Goal: Task Accomplishment & Management: Complete application form

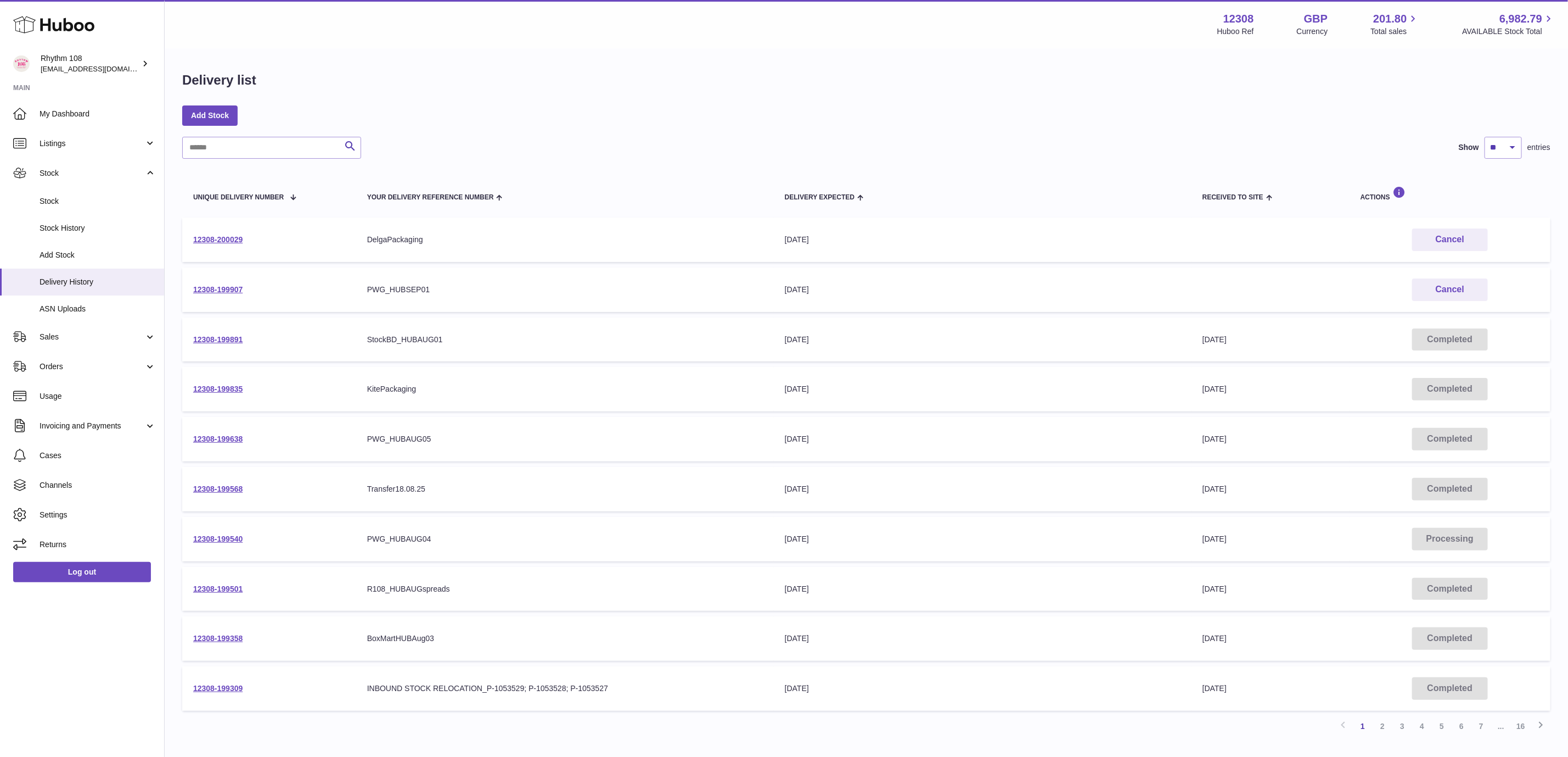
drag, startPoint x: 516, startPoint y: 77, endPoint x: 494, endPoint y: 80, distance: 22.2
click at [505, 78] on div "Delivery list" at bounding box center [865, 82] width 1368 height 23
click at [84, 279] on span "Delivery History" at bounding box center [98, 281] width 116 height 10
click at [69, 250] on span "Add Stock" at bounding box center [98, 255] width 116 height 10
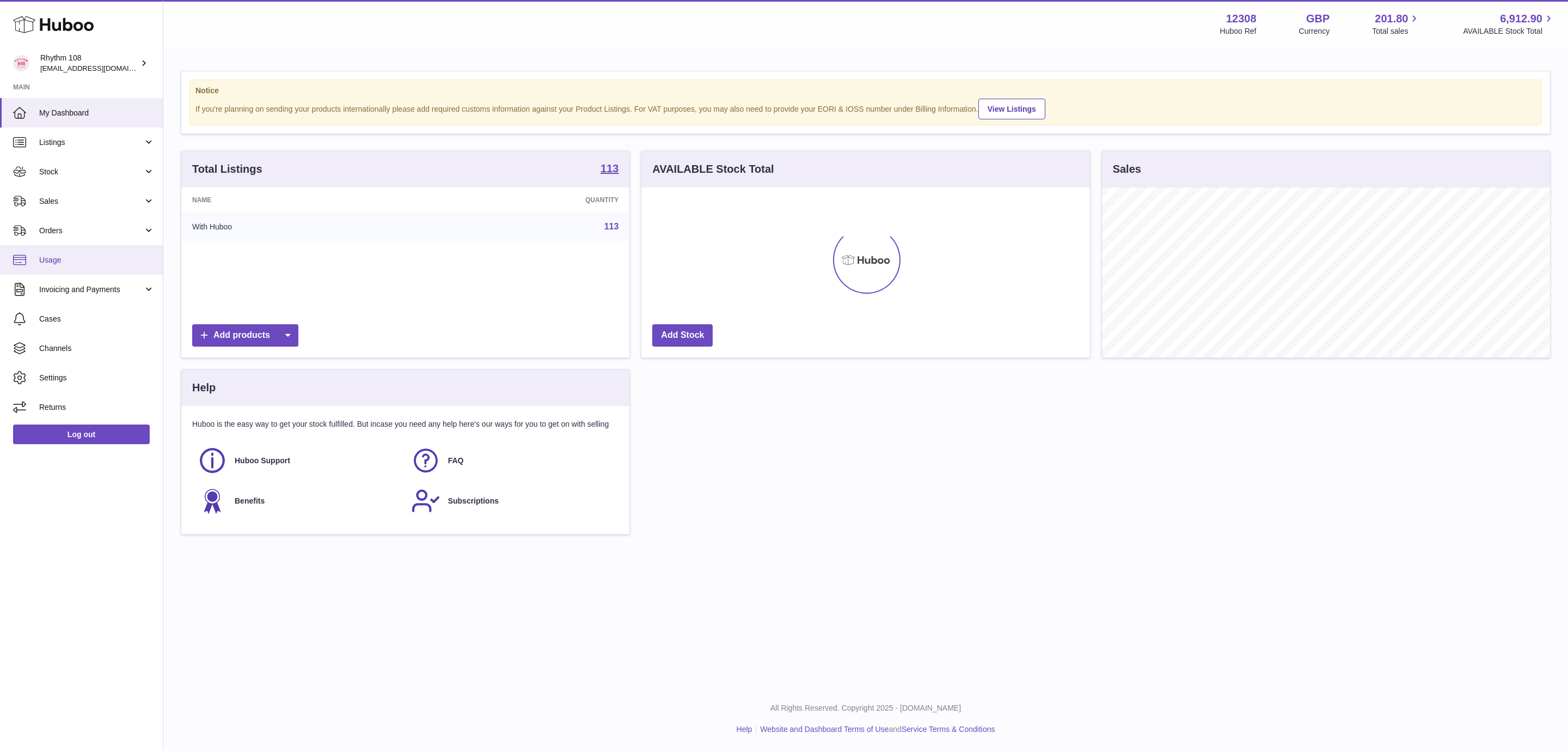
scroll to position [170, 447]
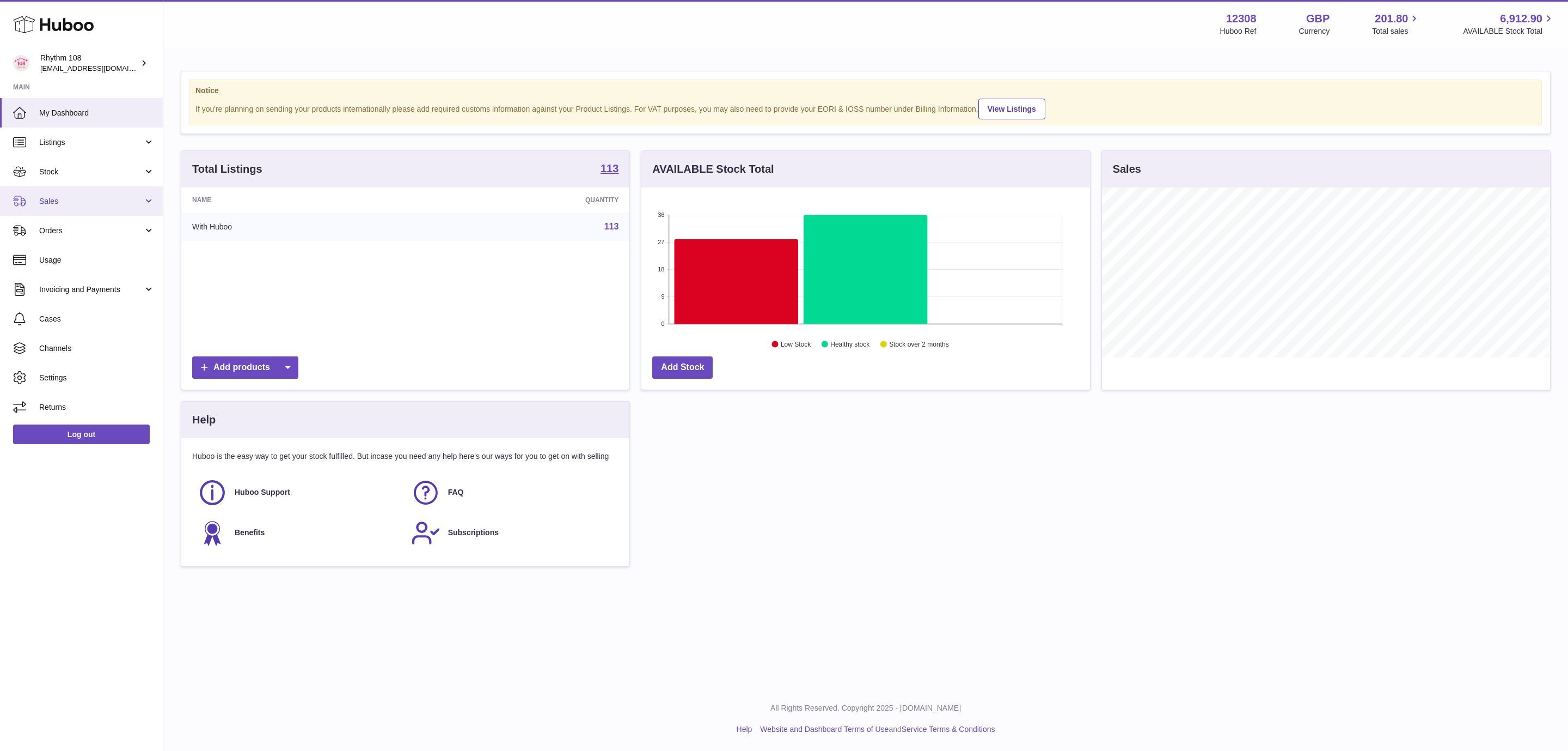
click at [69, 205] on span "Sales" at bounding box center [91, 201] width 104 height 10
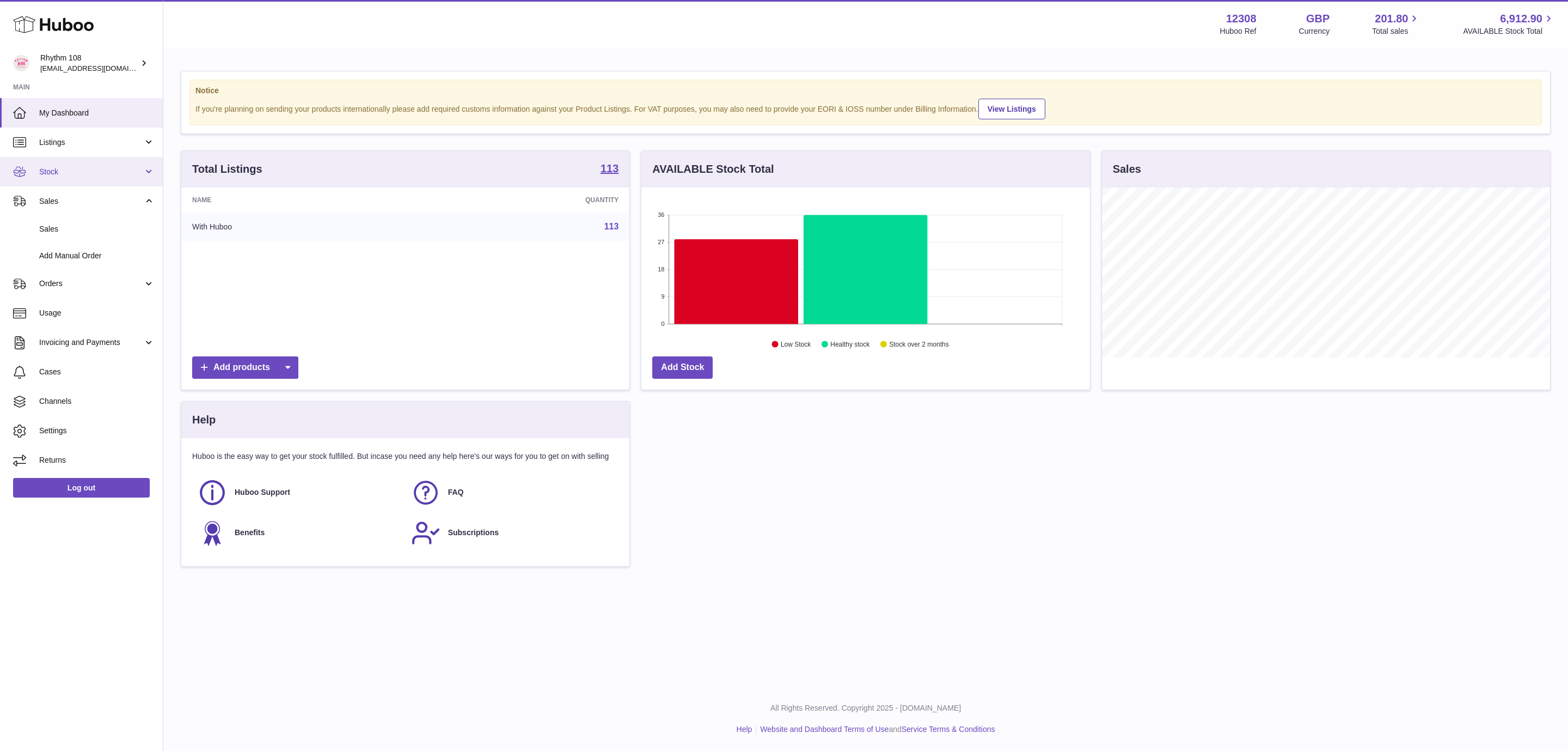
click at [77, 168] on span "Stock" at bounding box center [91, 171] width 104 height 10
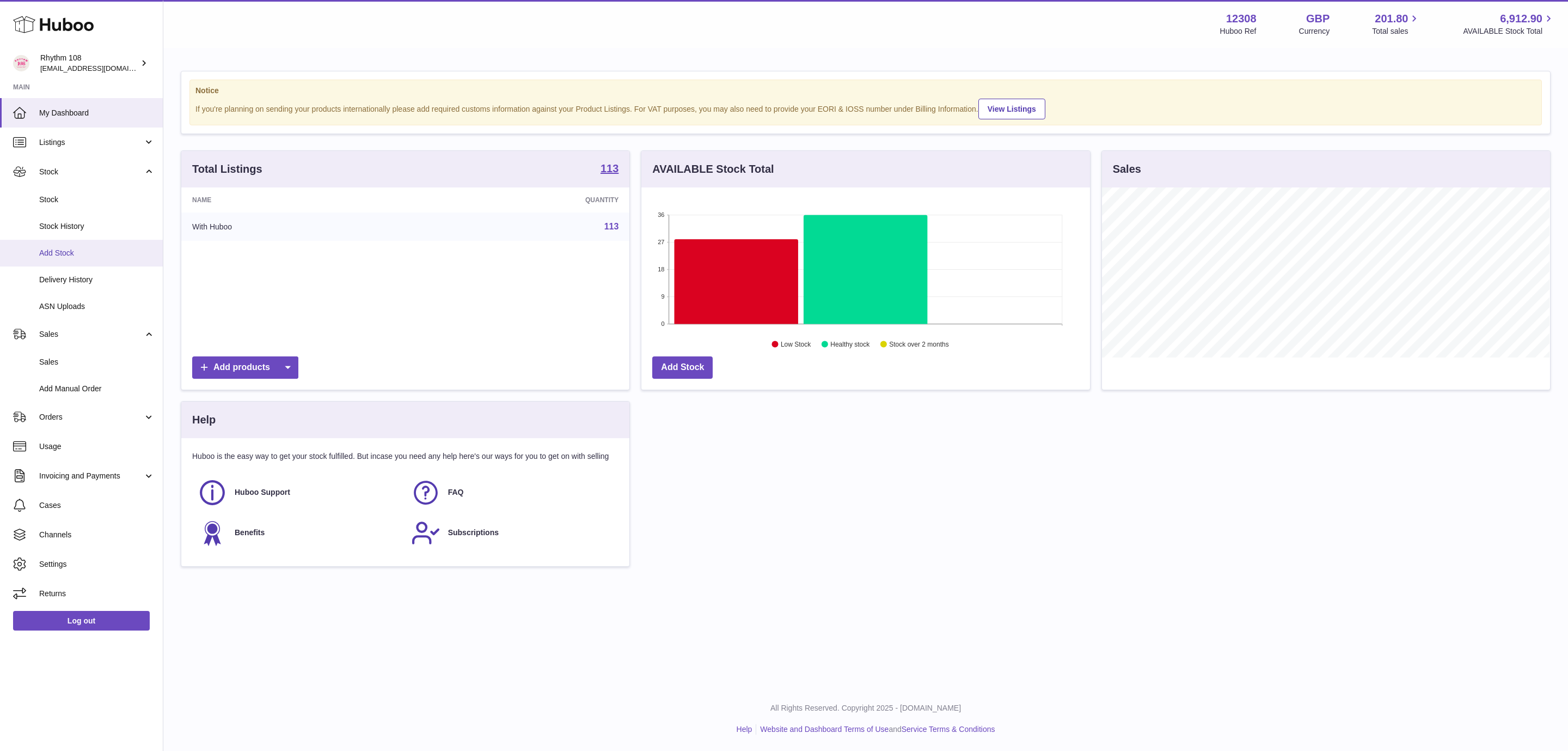
click at [62, 255] on span "Add Stock" at bounding box center [97, 253] width 116 height 10
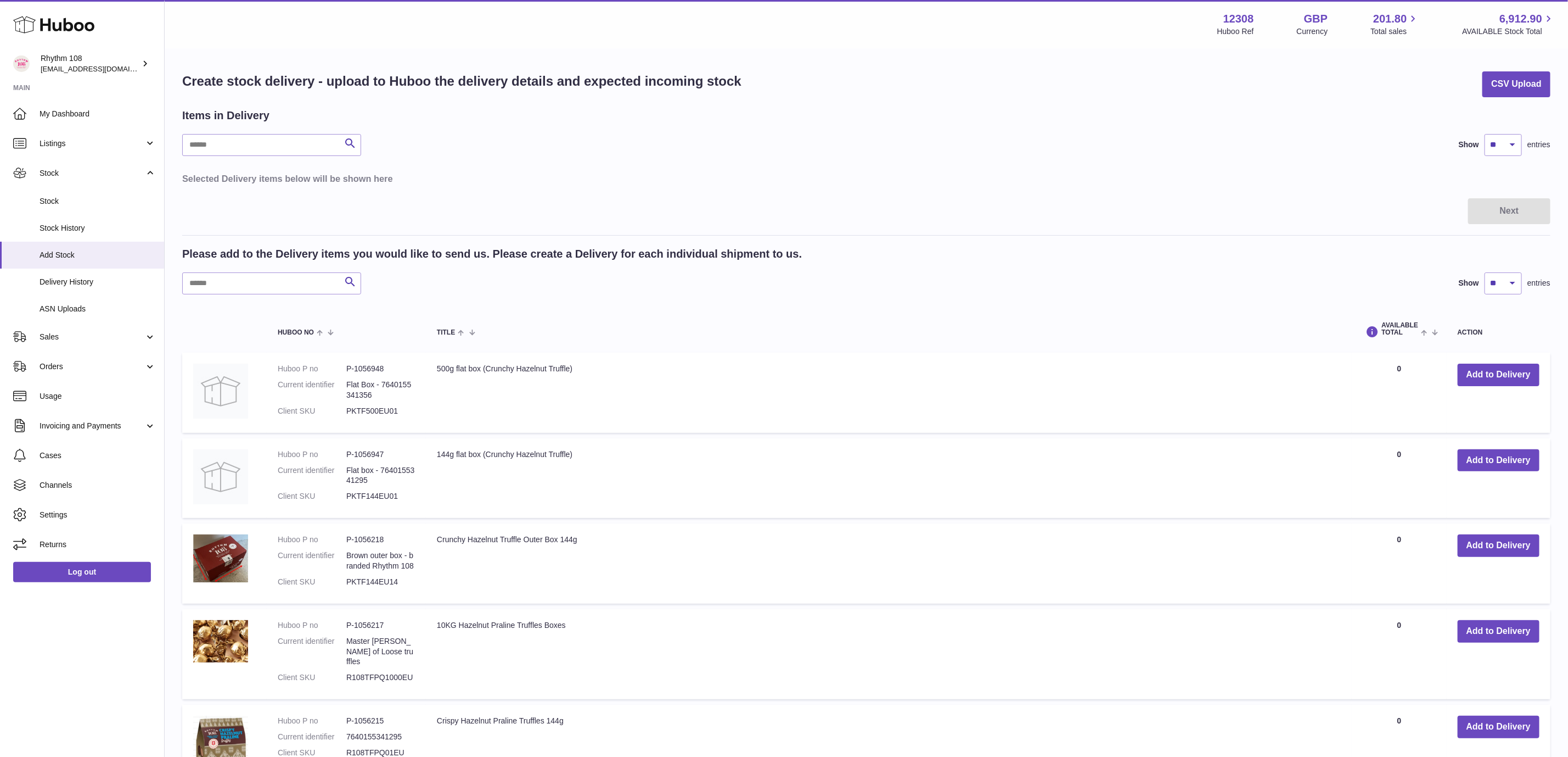
click at [774, 191] on div "Items in Delivery Search Show ** ** ** *** entries Selected Delivery items belo…" at bounding box center [865, 718] width 1368 height 1220
click at [760, 224] on div "Items in Delivery Search Show ** ** ** *** entries Selected Delivery items belo…" at bounding box center [865, 718] width 1368 height 1220
click at [316, 280] on input "text" at bounding box center [271, 282] width 179 height 22
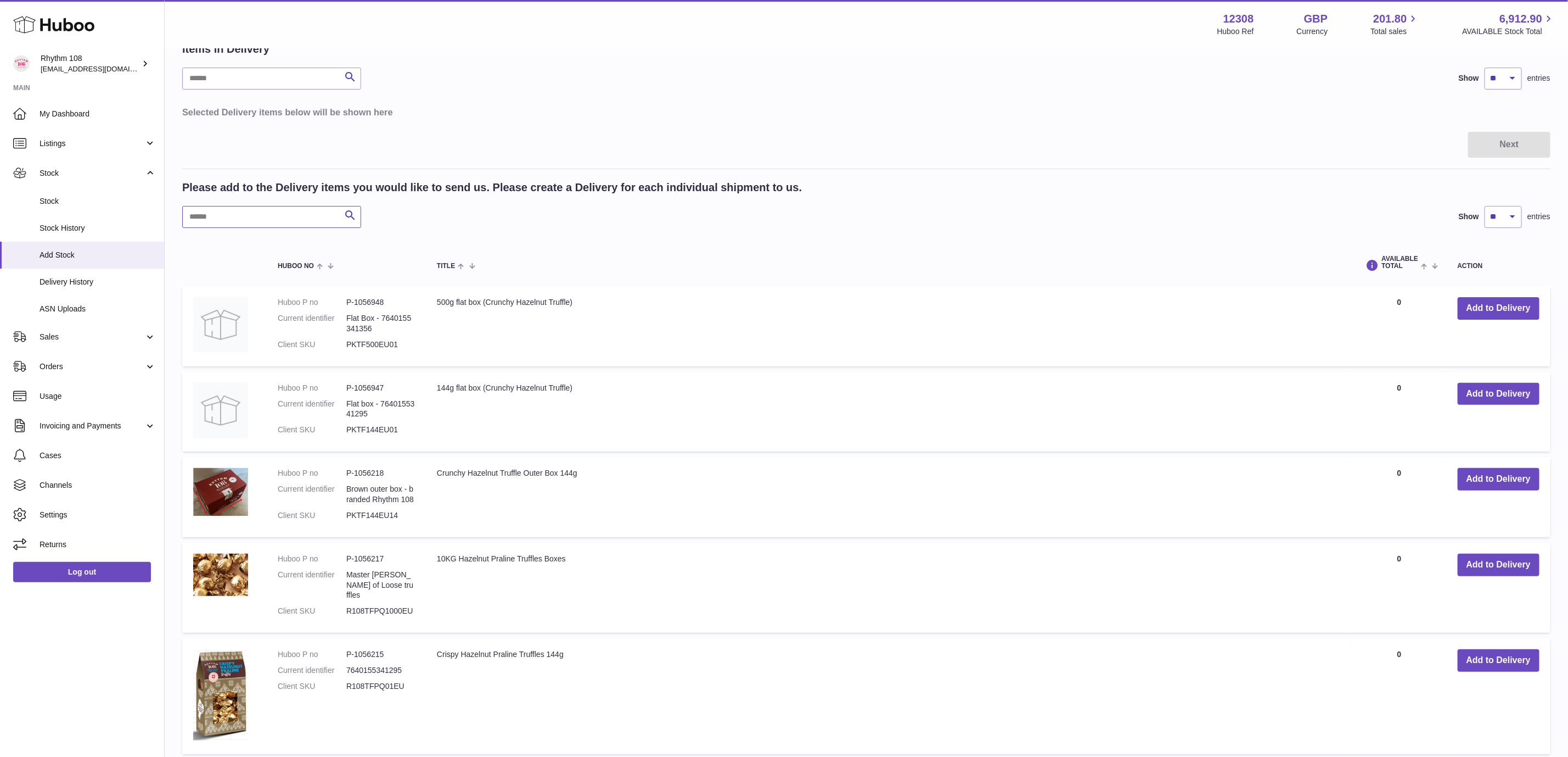
scroll to position [165, 0]
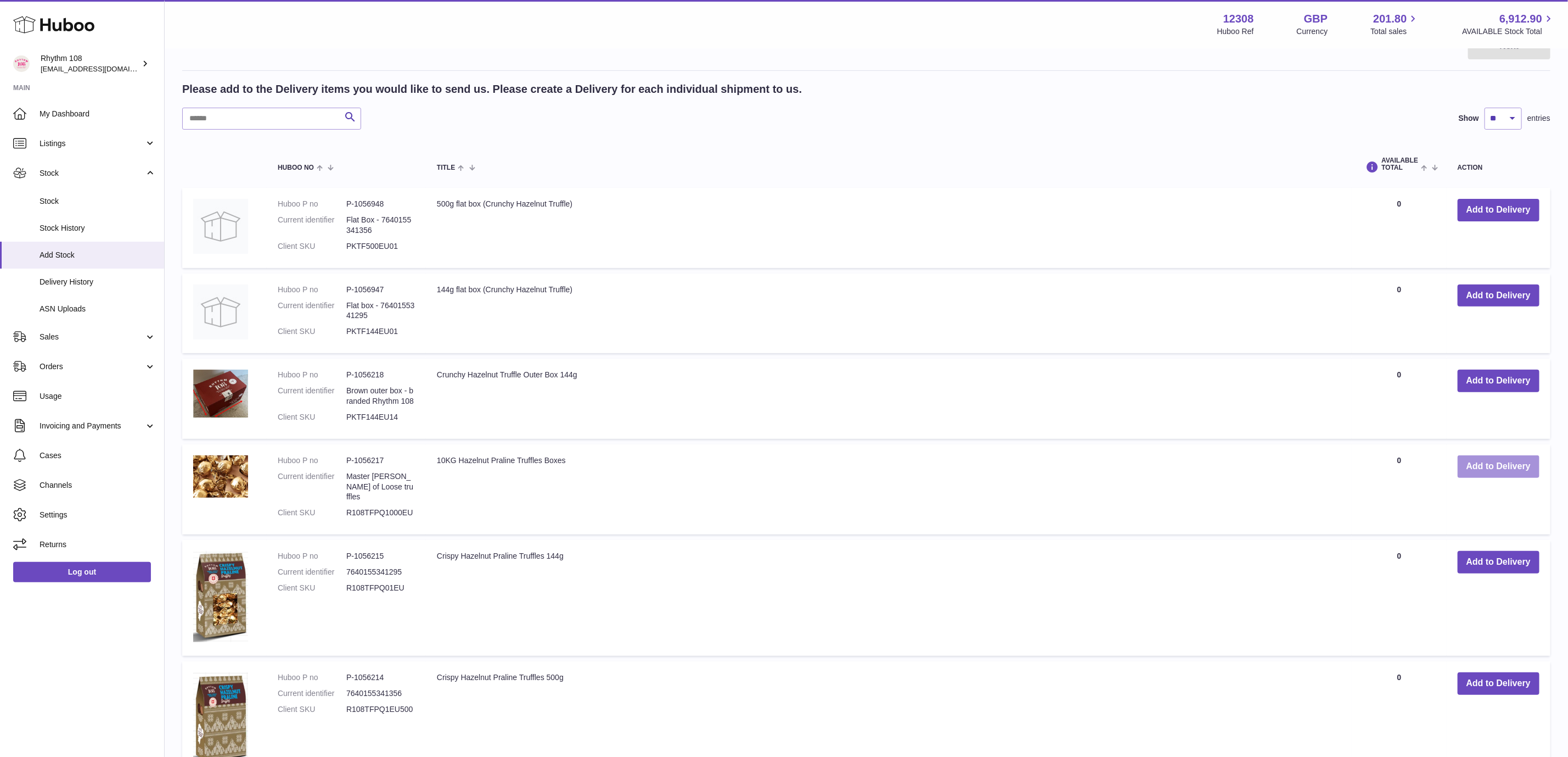
click at [1484, 464] on button "Add to Delivery" at bounding box center [1498, 466] width 81 height 23
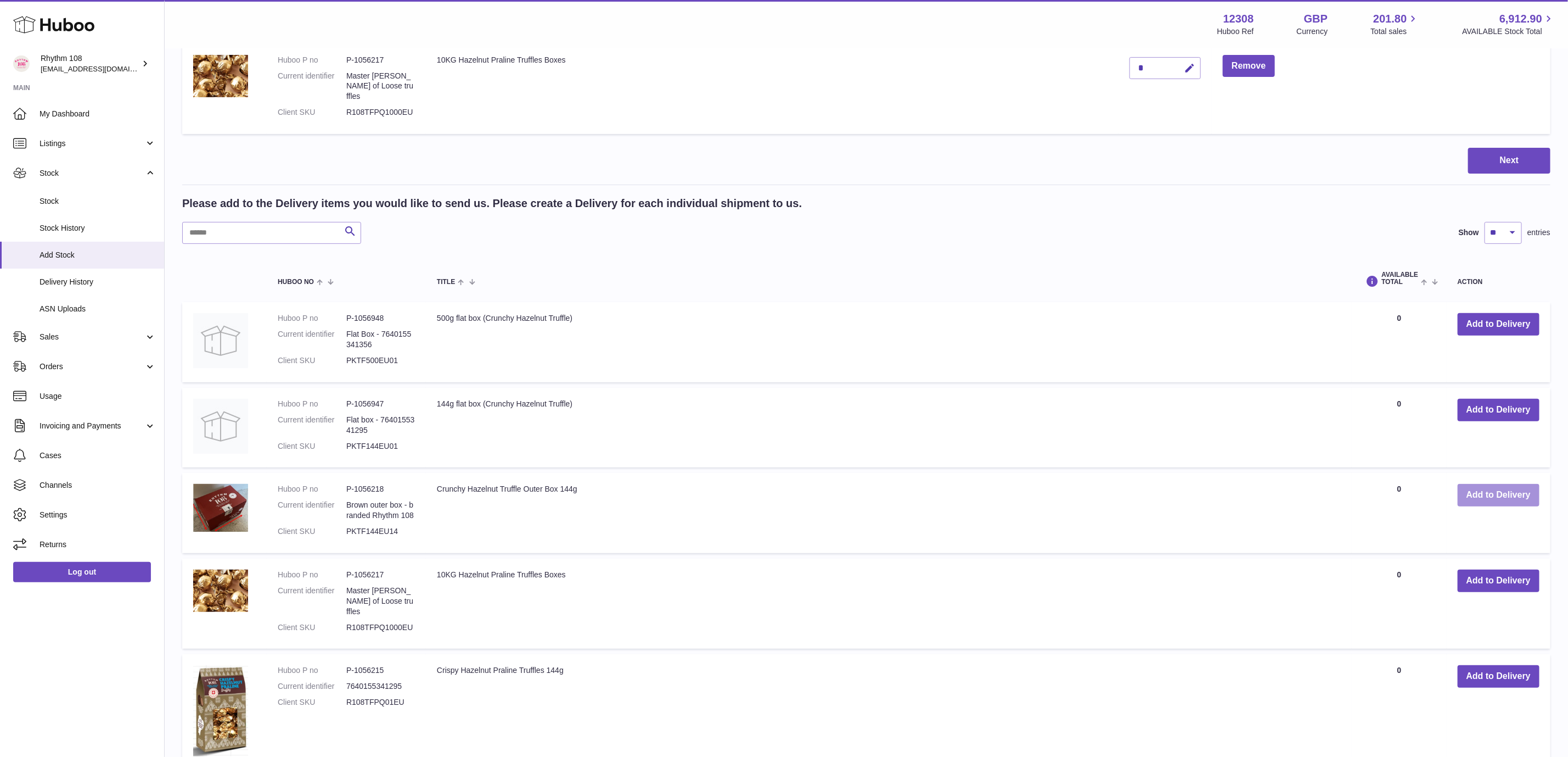
drag, startPoint x: 1516, startPoint y: 478, endPoint x: 1302, endPoint y: 468, distance: 214.2
click at [1516, 484] on button "Add to Delivery" at bounding box center [1498, 496] width 81 height 23
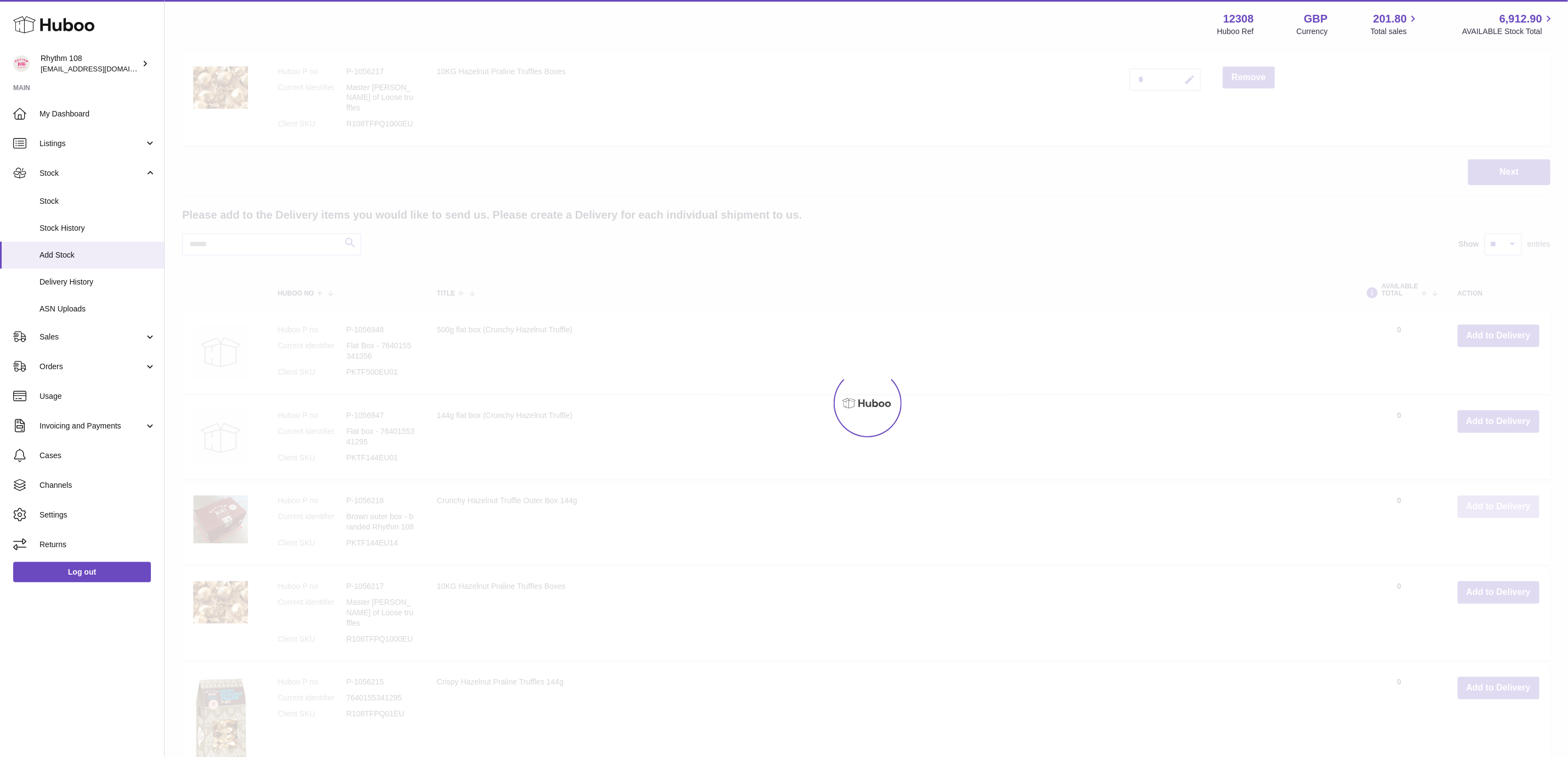
scroll to position [0, 0]
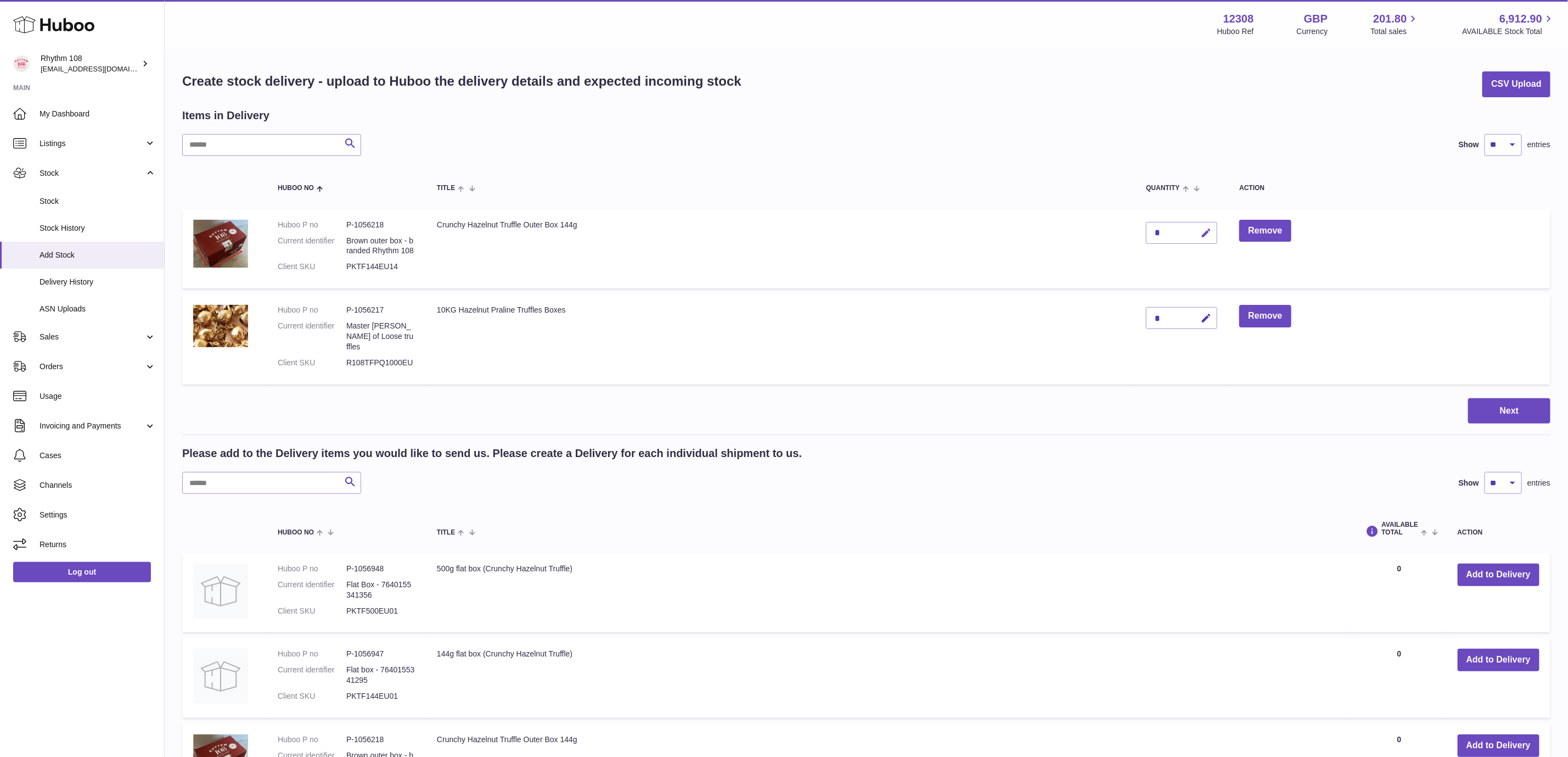
click at [1202, 232] on icon "button" at bounding box center [1206, 233] width 11 height 11
click at [1203, 313] on icon "button" at bounding box center [1206, 318] width 11 height 11
drag, startPoint x: 1164, startPoint y: 318, endPoint x: 1114, endPoint y: 321, distance: 50.1
click at [1098, 318] on tr "Huboo P no P-1056217 Current identifier Master Carton of Loose truffles Client …" at bounding box center [865, 338] width 1368 height 90
paste input "******"
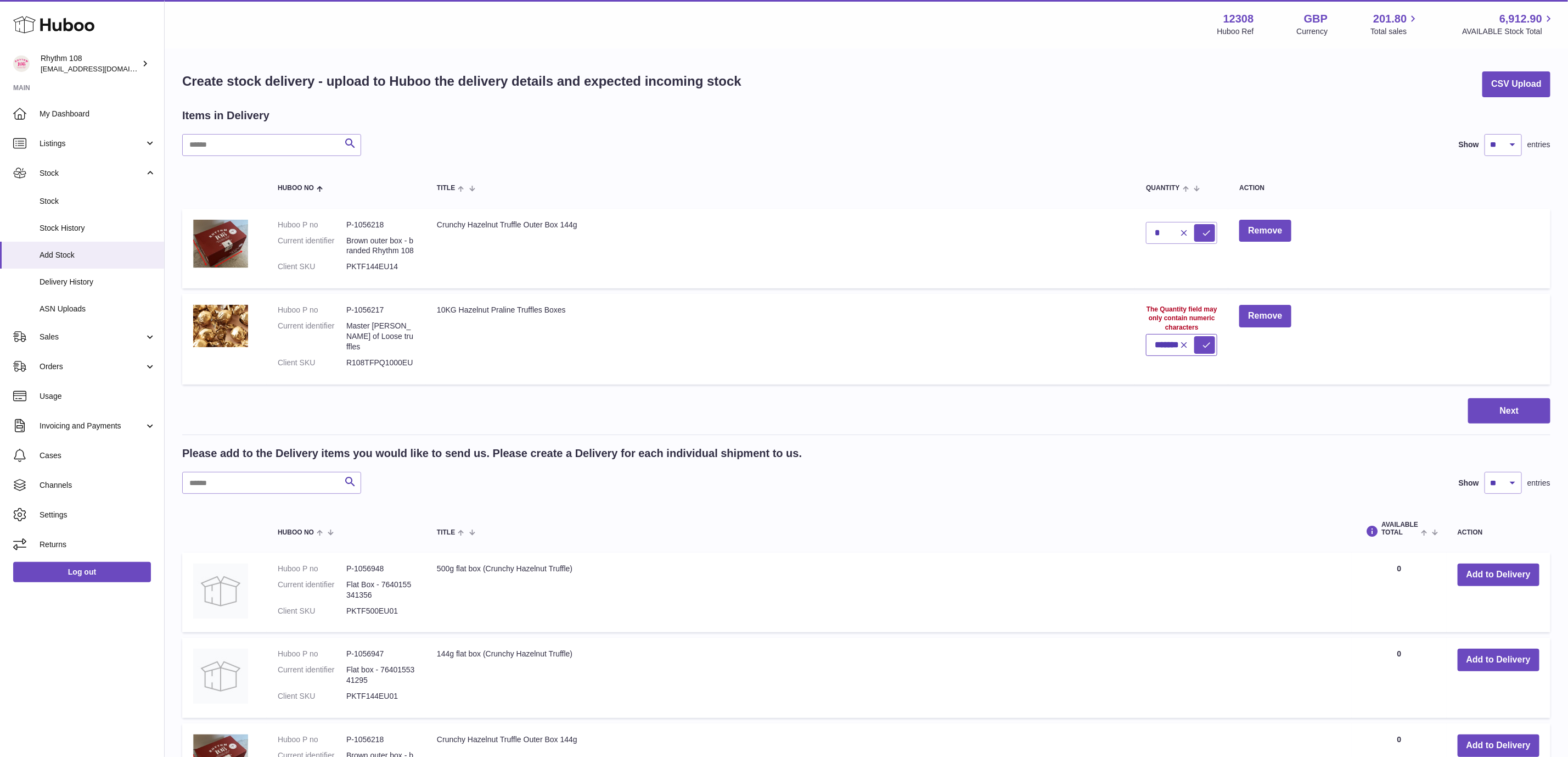
scroll to position [0, 6]
click at [1202, 343] on icon "submit" at bounding box center [1206, 345] width 9 height 9
click at [1171, 343] on button "button" at bounding box center [1182, 345] width 21 height 18
type input "*"
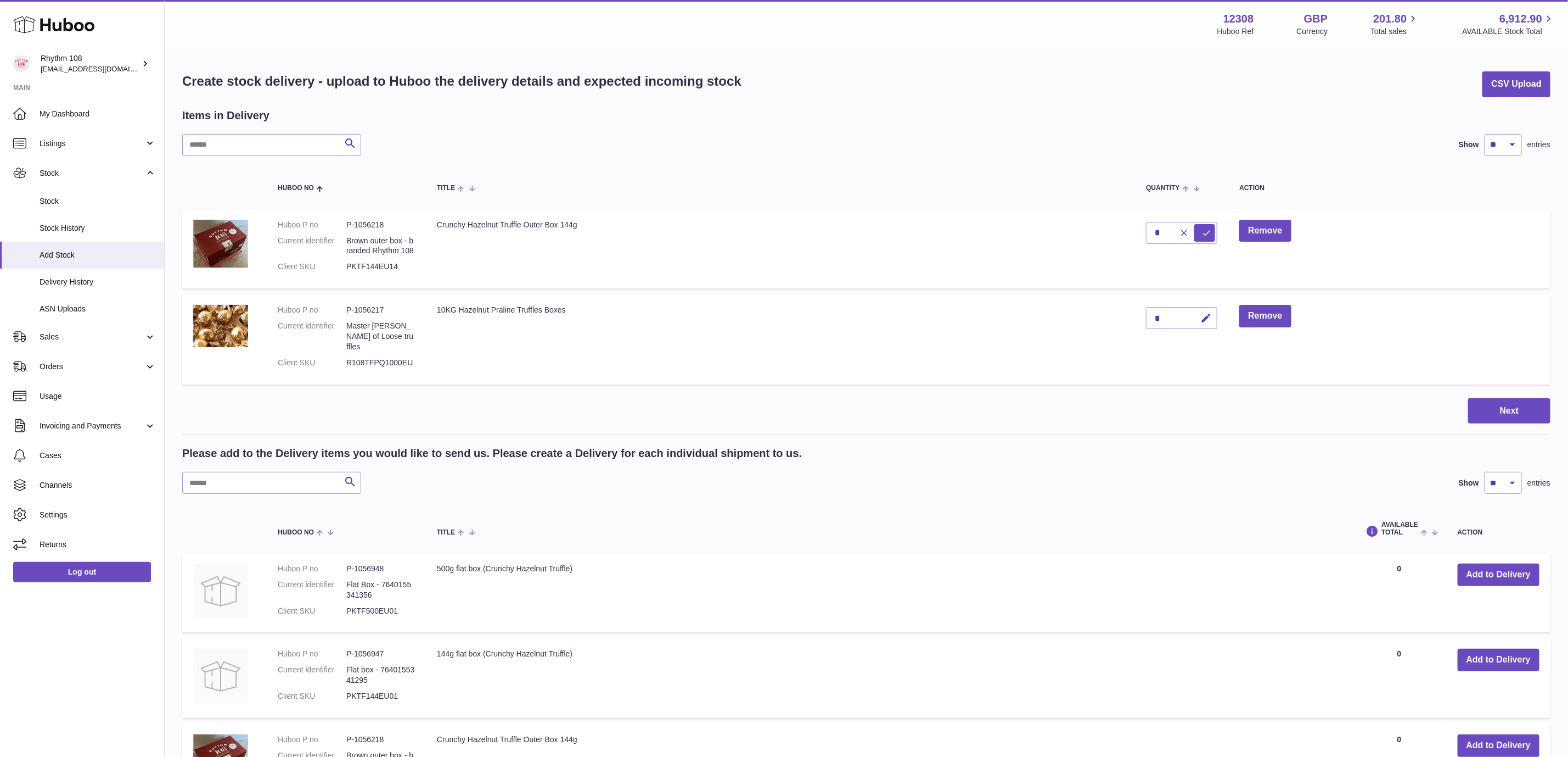
click at [1167, 315] on div "*" at bounding box center [1181, 317] width 71 height 22
click at [1204, 314] on icon "button" at bounding box center [1206, 318] width 11 height 11
click at [1207, 318] on icon "submit" at bounding box center [1206, 317] width 9 height 9
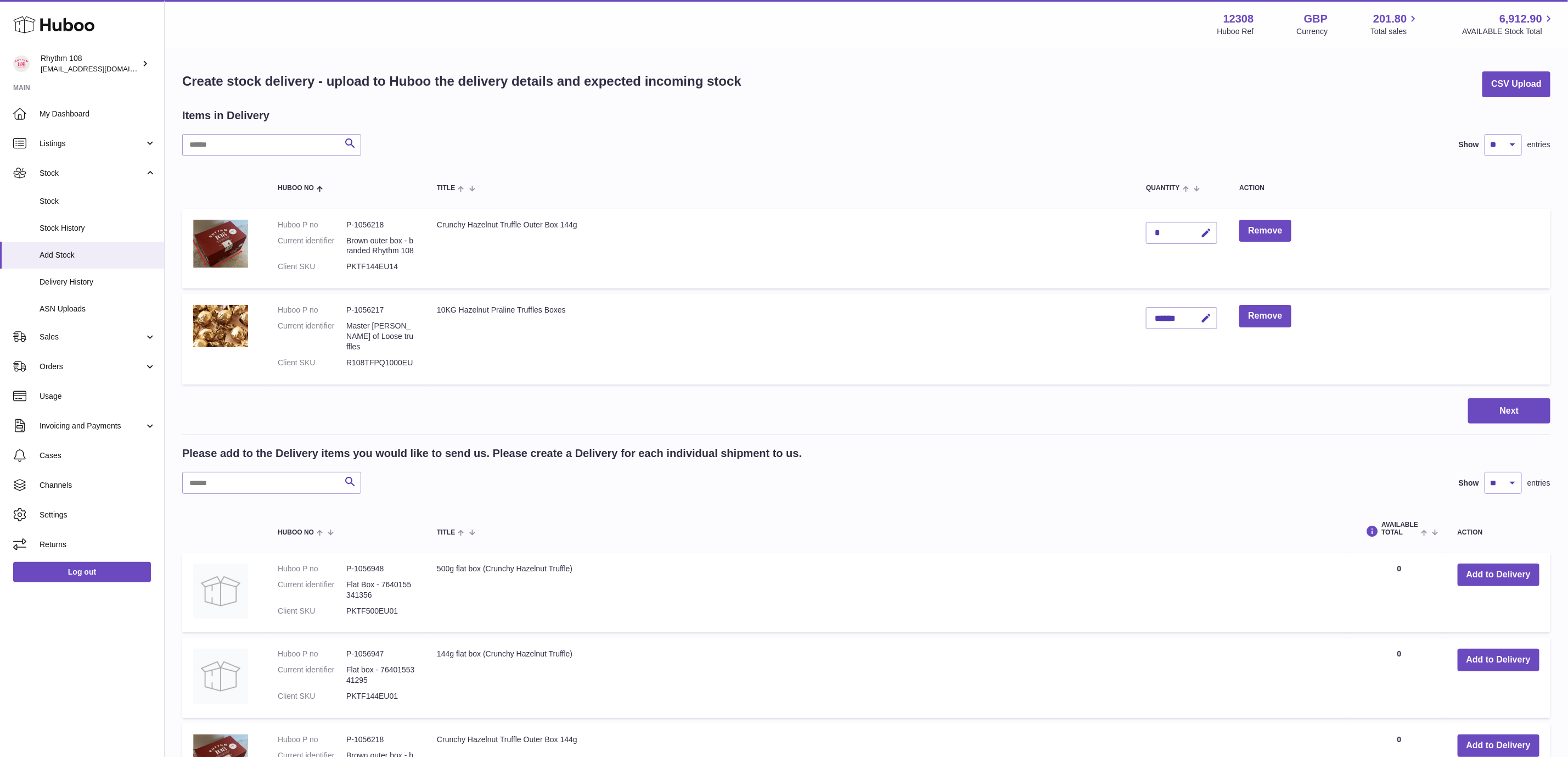
click at [882, 146] on div "Search Show ** ** ** *** entries" at bounding box center [865, 144] width 1368 height 22
click at [1203, 316] on icon "button" at bounding box center [1206, 318] width 11 height 11
type input "*"
type input "******"
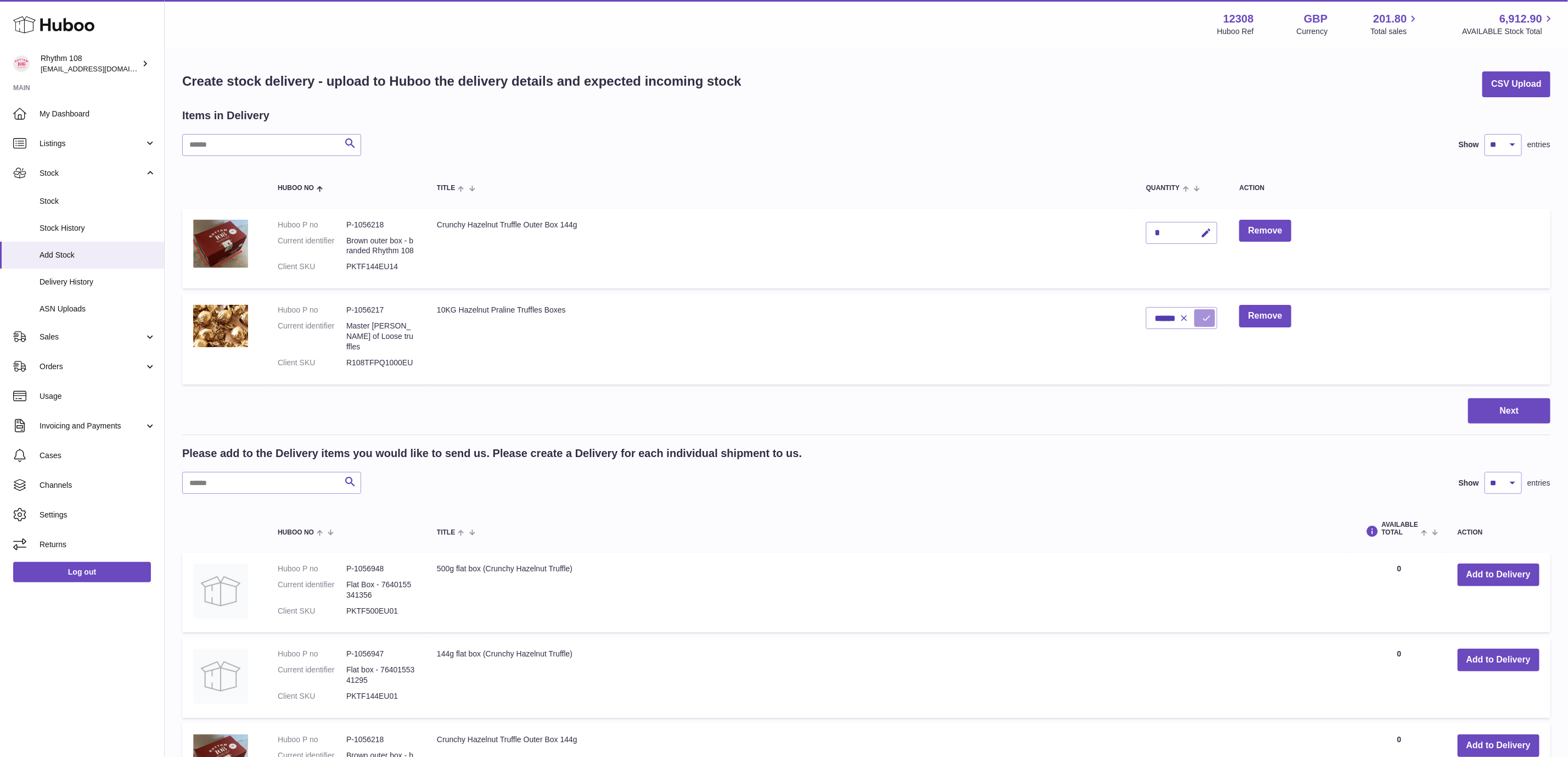
click at [1207, 315] on icon "submit" at bounding box center [1206, 317] width 9 height 9
click at [1209, 233] on icon "button" at bounding box center [1206, 233] width 11 height 11
click at [1205, 253] on icon "submit" at bounding box center [1206, 250] width 9 height 9
click at [1205, 252] on icon "submit" at bounding box center [1206, 250] width 9 height 9
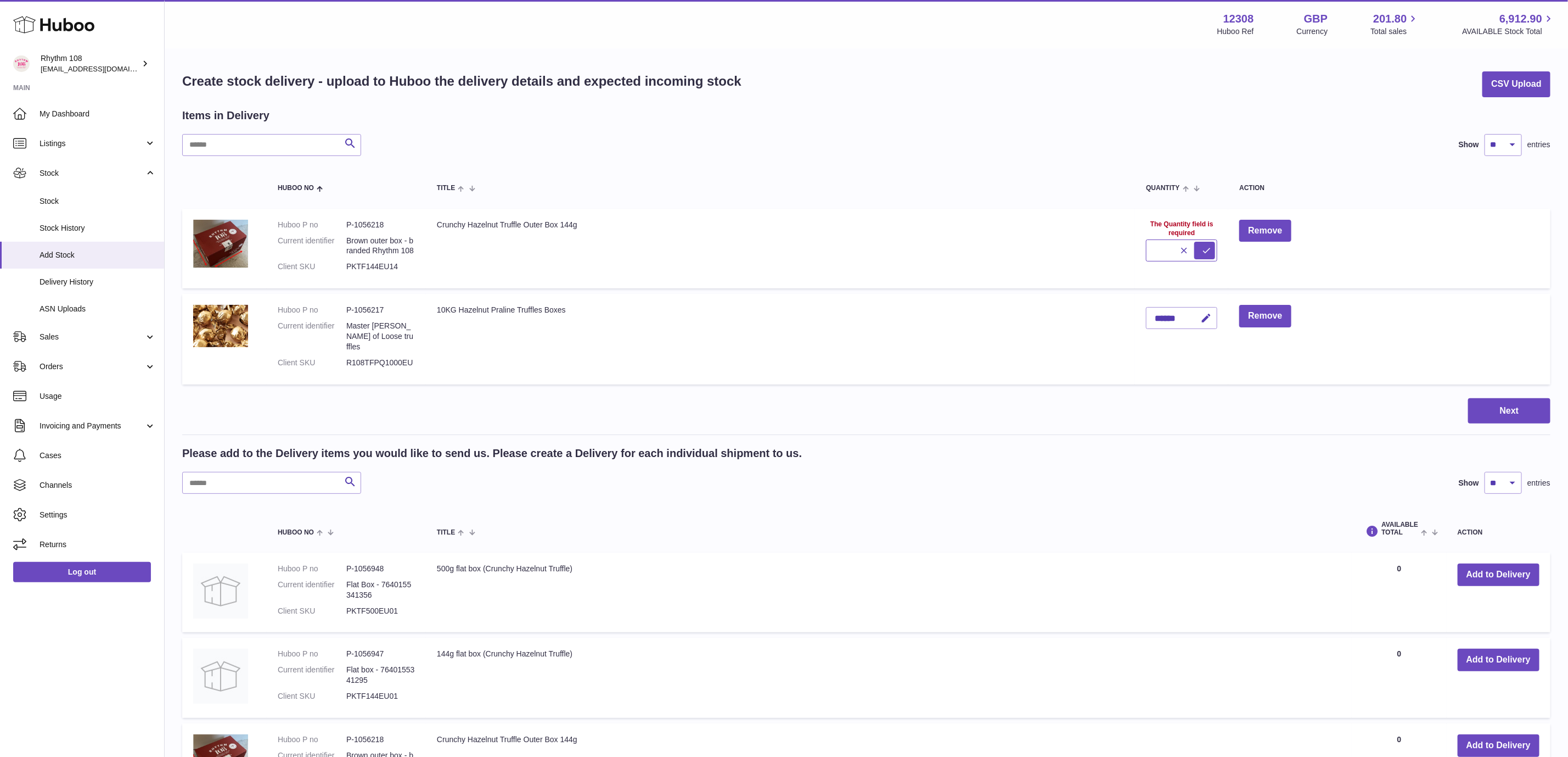
drag, startPoint x: 1160, startPoint y: 247, endPoint x: 1169, endPoint y: 253, distance: 10.8
click at [1160, 247] on input "text" at bounding box center [1181, 250] width 71 height 22
type input "****"
click at [1205, 232] on icon "submit" at bounding box center [1206, 233] width 9 height 9
click at [1511, 399] on button "Next" at bounding box center [1508, 410] width 82 height 26
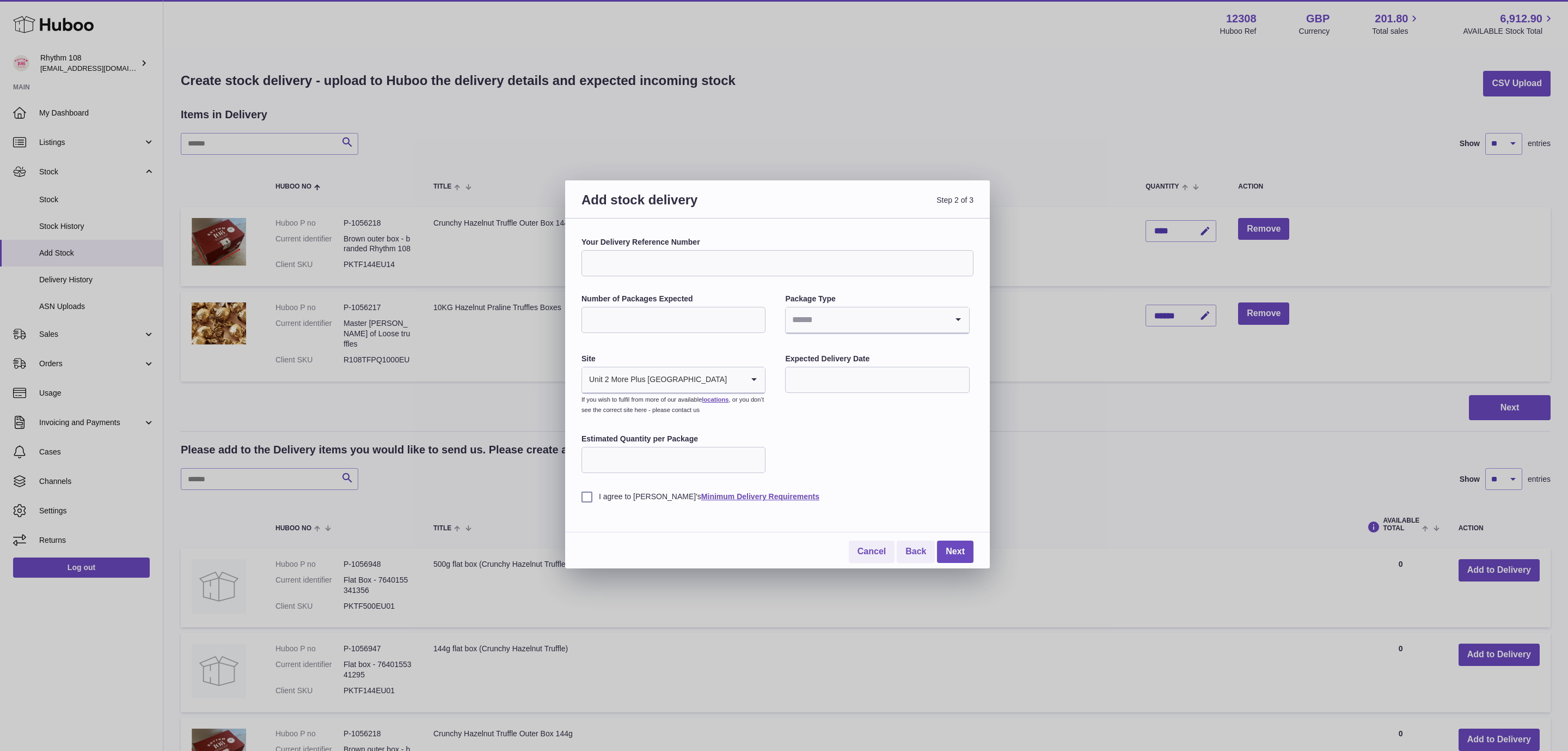
click at [685, 255] on input "Your Delivery Reference Number" at bounding box center [777, 263] width 392 height 26
click at [717, 265] on input "Your Delivery Reference Number" at bounding box center [777, 263] width 392 height 26
type input "**********"
drag, startPoint x: 672, startPoint y: 327, endPoint x: 680, endPoint y: 325, distance: 8.2
click at [672, 327] on input "Number of Packages Expected" at bounding box center [674, 320] width 184 height 26
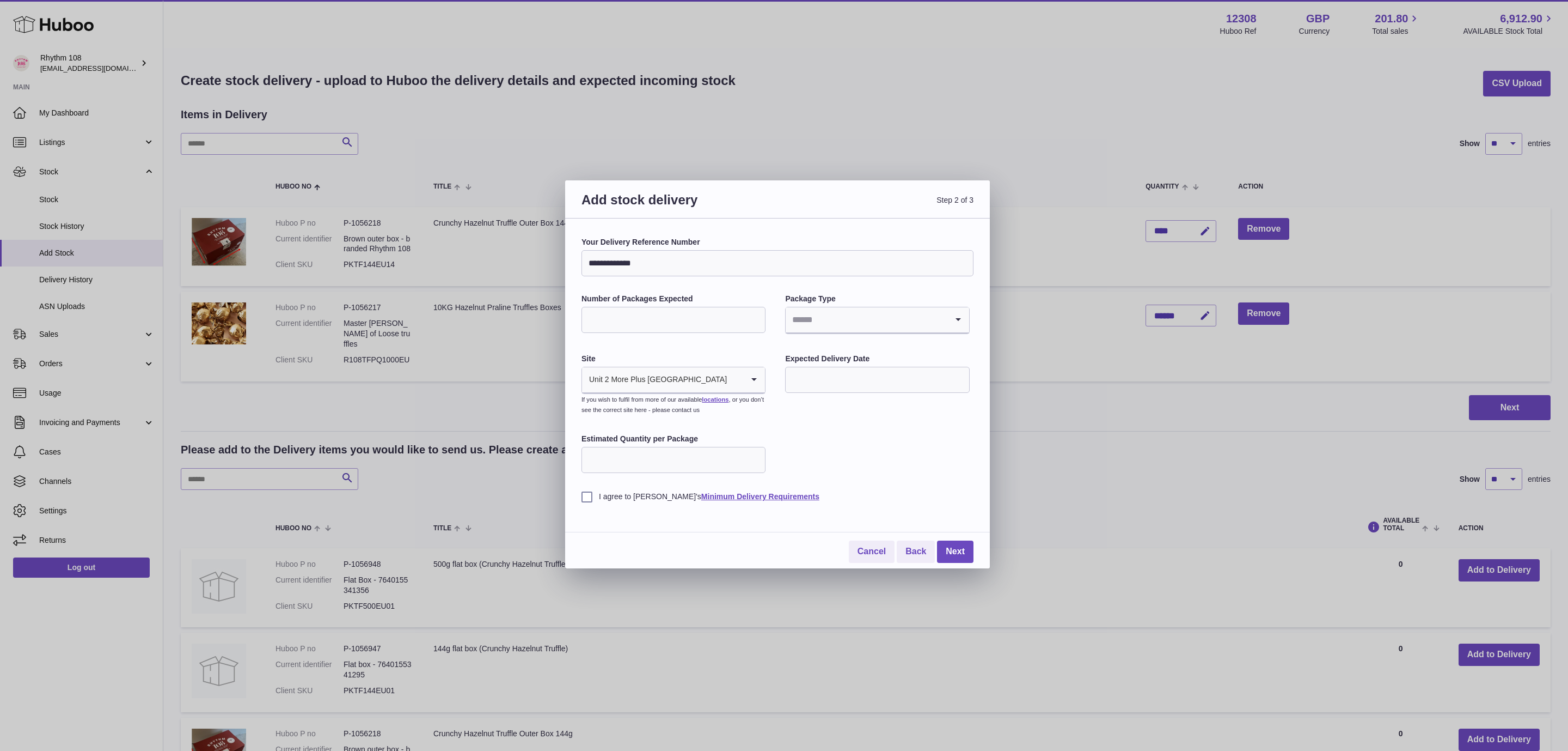
type input "**"
click at [853, 321] on input "Search for option" at bounding box center [866, 320] width 162 height 25
click at [826, 378] on li "Pallets" at bounding box center [877, 370] width 182 height 22
click at [824, 382] on input "text" at bounding box center [877, 380] width 184 height 26
click at [827, 473] on span "9" at bounding box center [824, 470] width 20 height 20
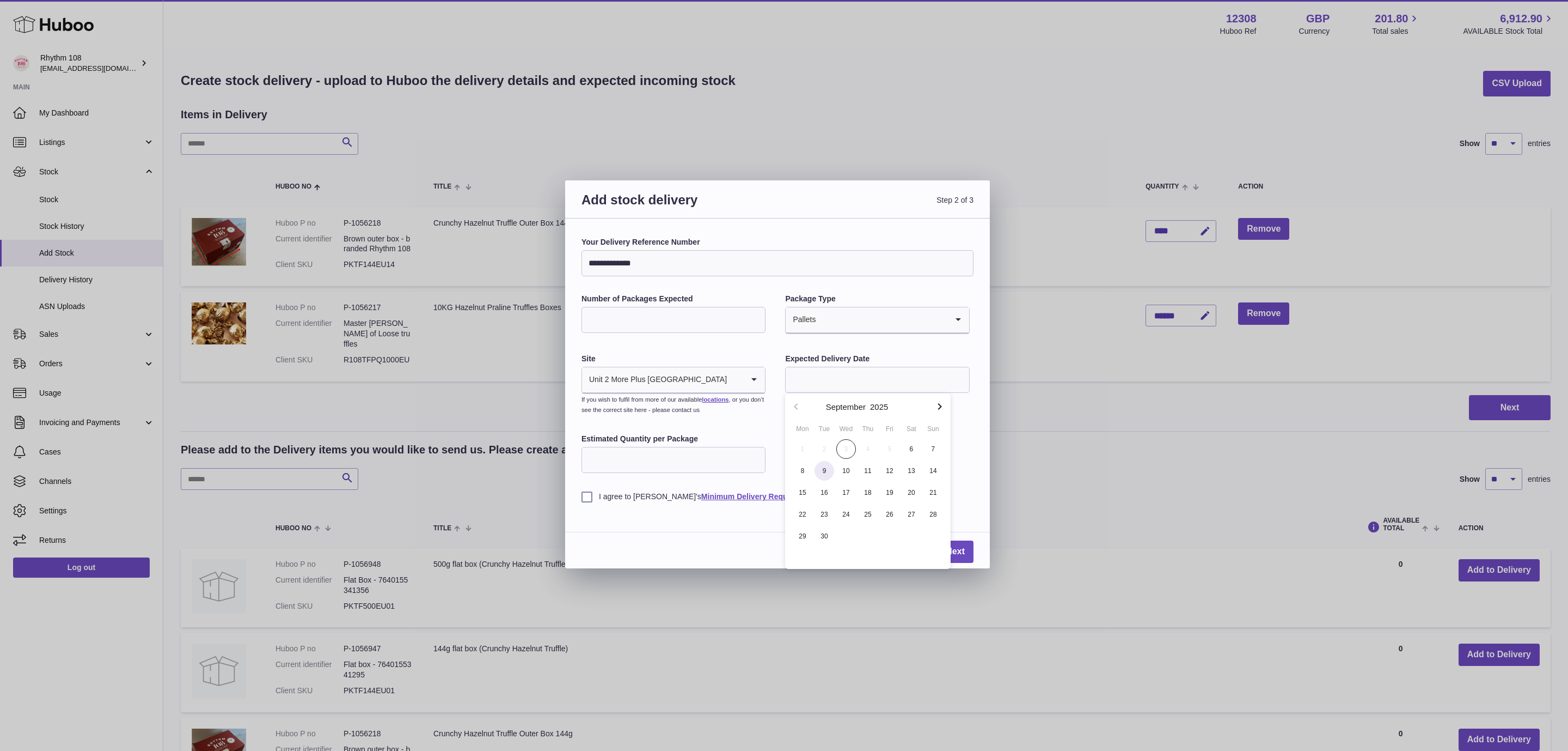
type input "**********"
click at [683, 467] on input "Estimated Quantity per Package" at bounding box center [674, 460] width 184 height 26
click at [585, 497] on label "I agree to Huboo's Minimum Delivery Requirements" at bounding box center [777, 496] width 392 height 10
click at [956, 557] on link "Next" at bounding box center [955, 552] width 37 height 23
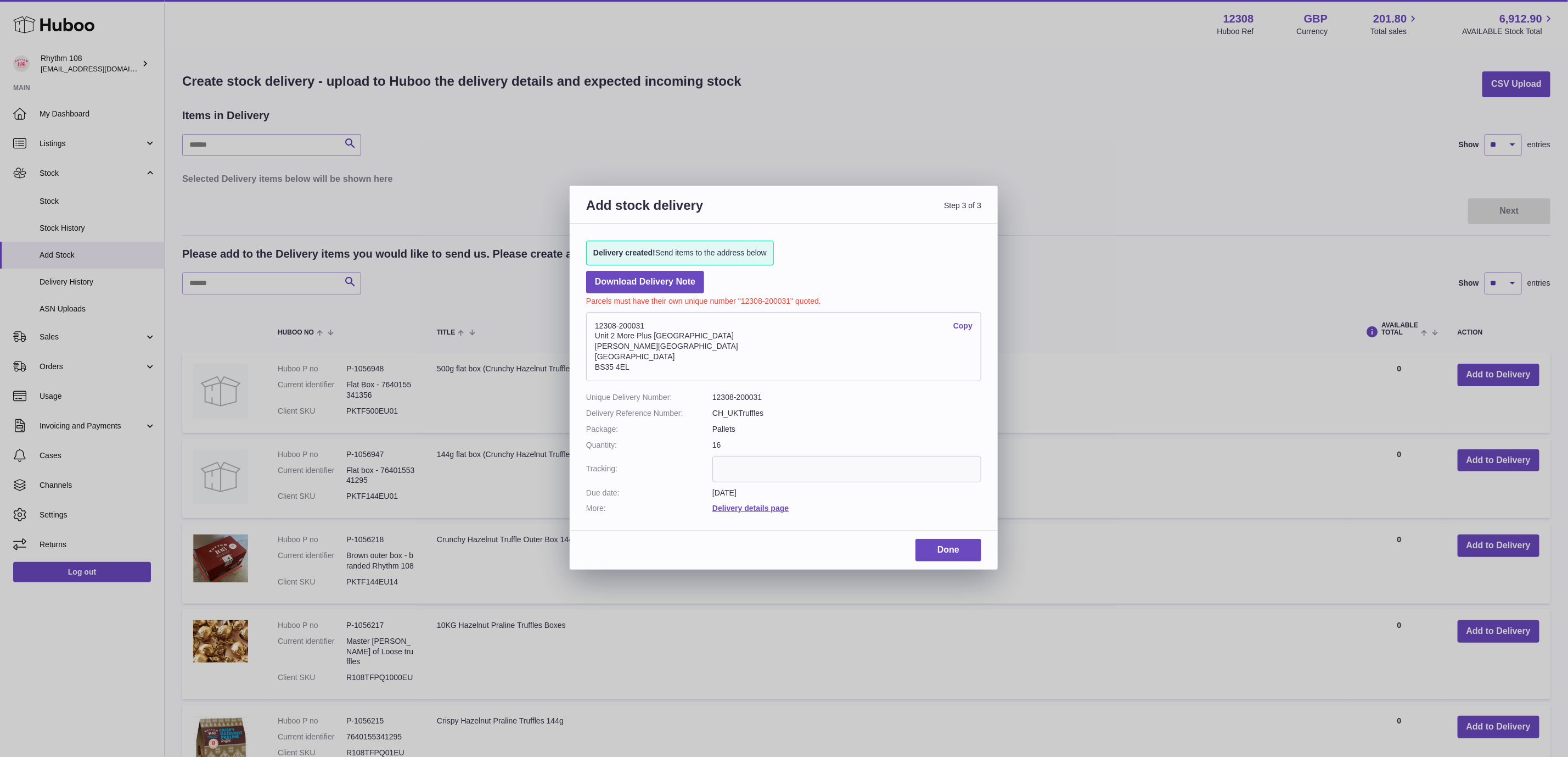
drag, startPoint x: 648, startPoint y: 323, endPoint x: 592, endPoint y: 325, distance: 56.0
click at [592, 325] on address "12308-200031 Copy Unit 2 More Plus Central Park Hudson Ave Severn Beach BS35 4EL" at bounding box center [783, 346] width 395 height 69
copy address "12308-200031"
click at [942, 553] on link "Done" at bounding box center [949, 550] width 66 height 23
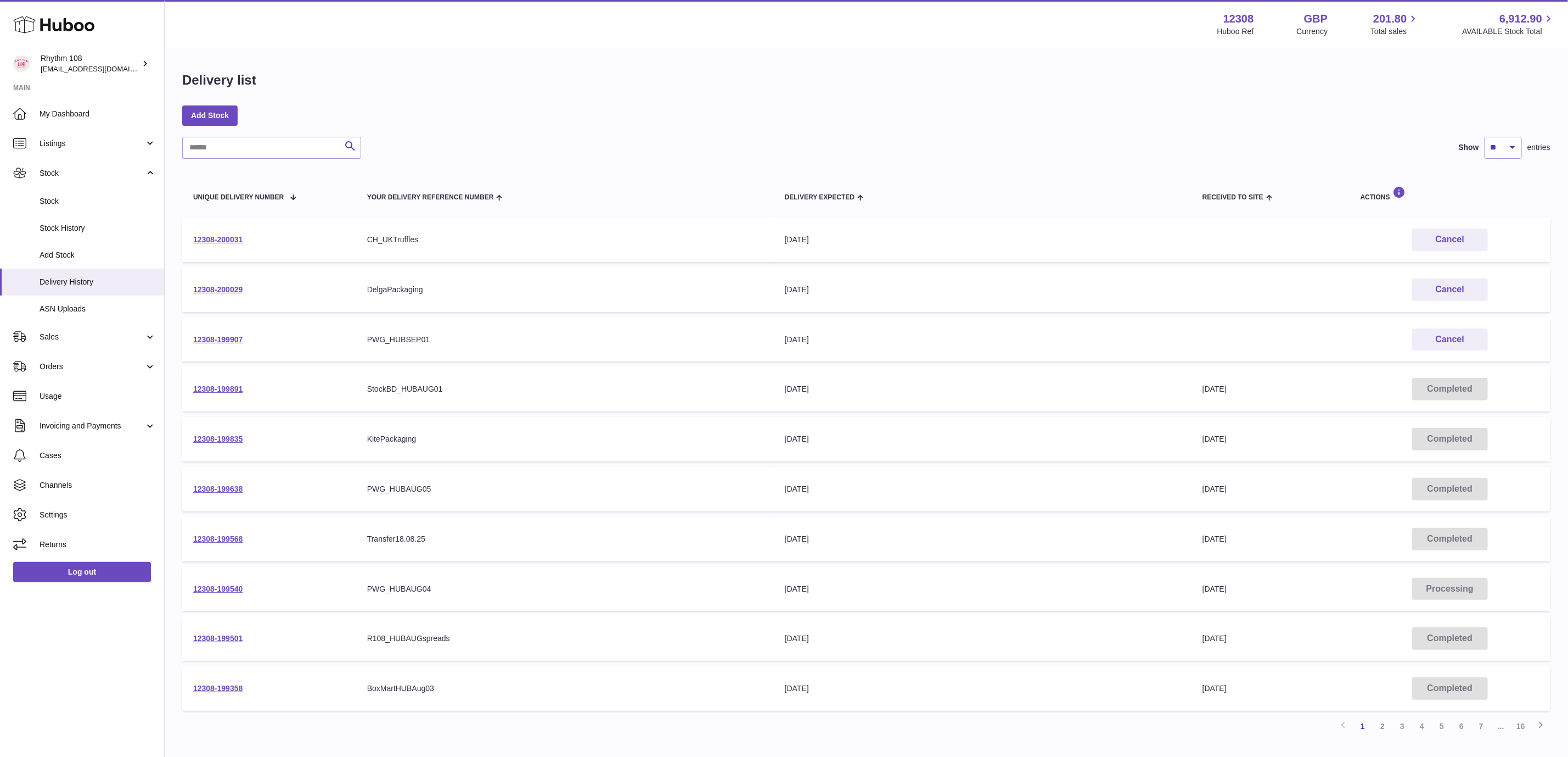
click at [707, 115] on div "Add Stock" at bounding box center [865, 115] width 1368 height 20
click at [912, 107] on div "Add Stock" at bounding box center [865, 115] width 1368 height 20
drag, startPoint x: 379, startPoint y: 66, endPoint x: 302, endPoint y: 144, distance: 109.6
click at [371, 78] on div "Delivery list Add Stock Search Show ** ** ** *** entries Unique Delivery Number…" at bounding box center [866, 407] width 1403 height 716
click at [229, 235] on link "12308-200031" at bounding box center [218, 239] width 49 height 9
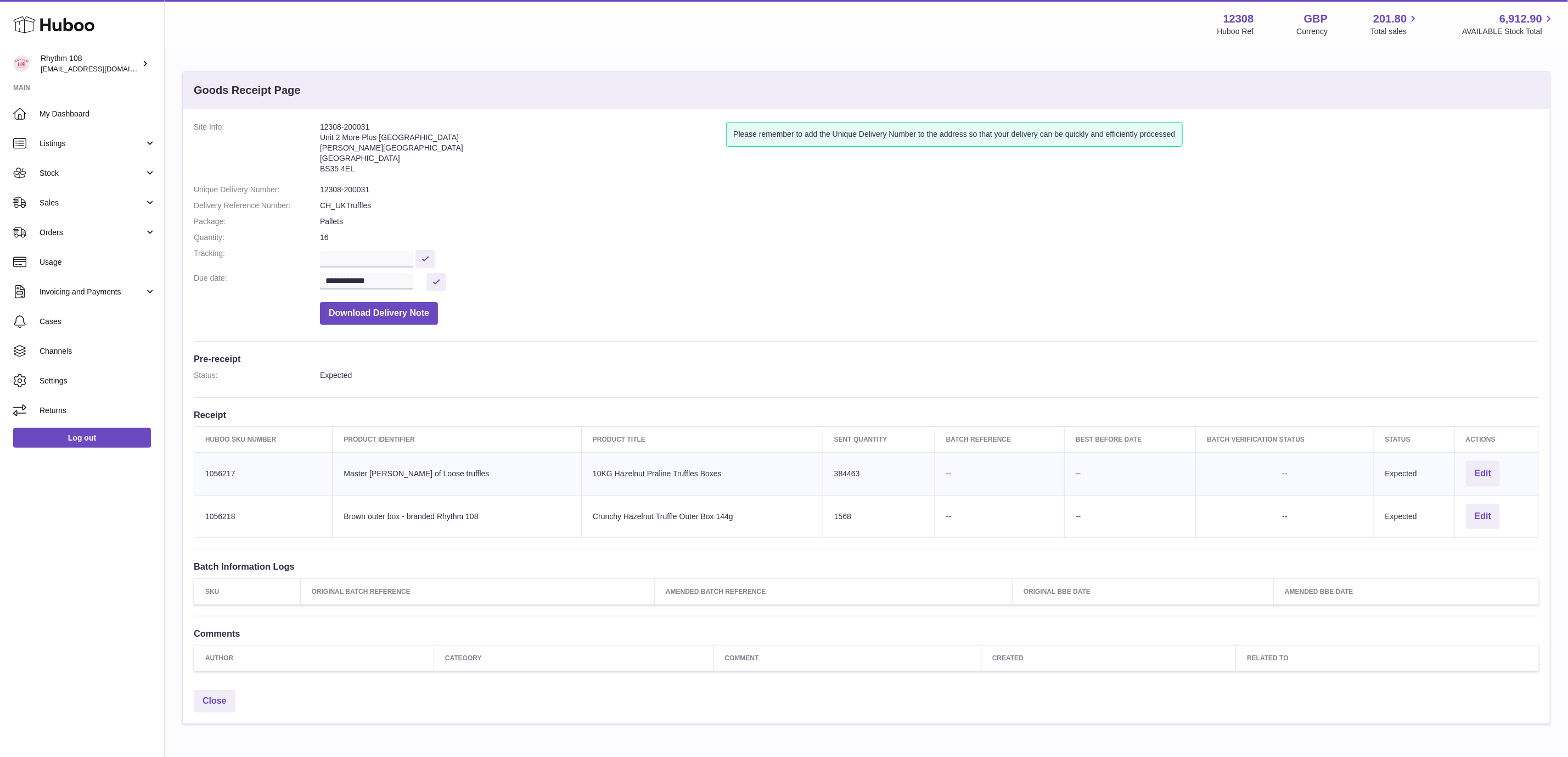
click at [222, 475] on td "Huboo SKU Number 1056217" at bounding box center [263, 473] width 138 height 43
copy td "1056217"
click at [257, 514] on td "Huboo SKU Number 1056218" at bounding box center [263, 515] width 138 height 43
click at [218, 514] on td "Huboo SKU Number 1056218" at bounding box center [263, 515] width 138 height 43
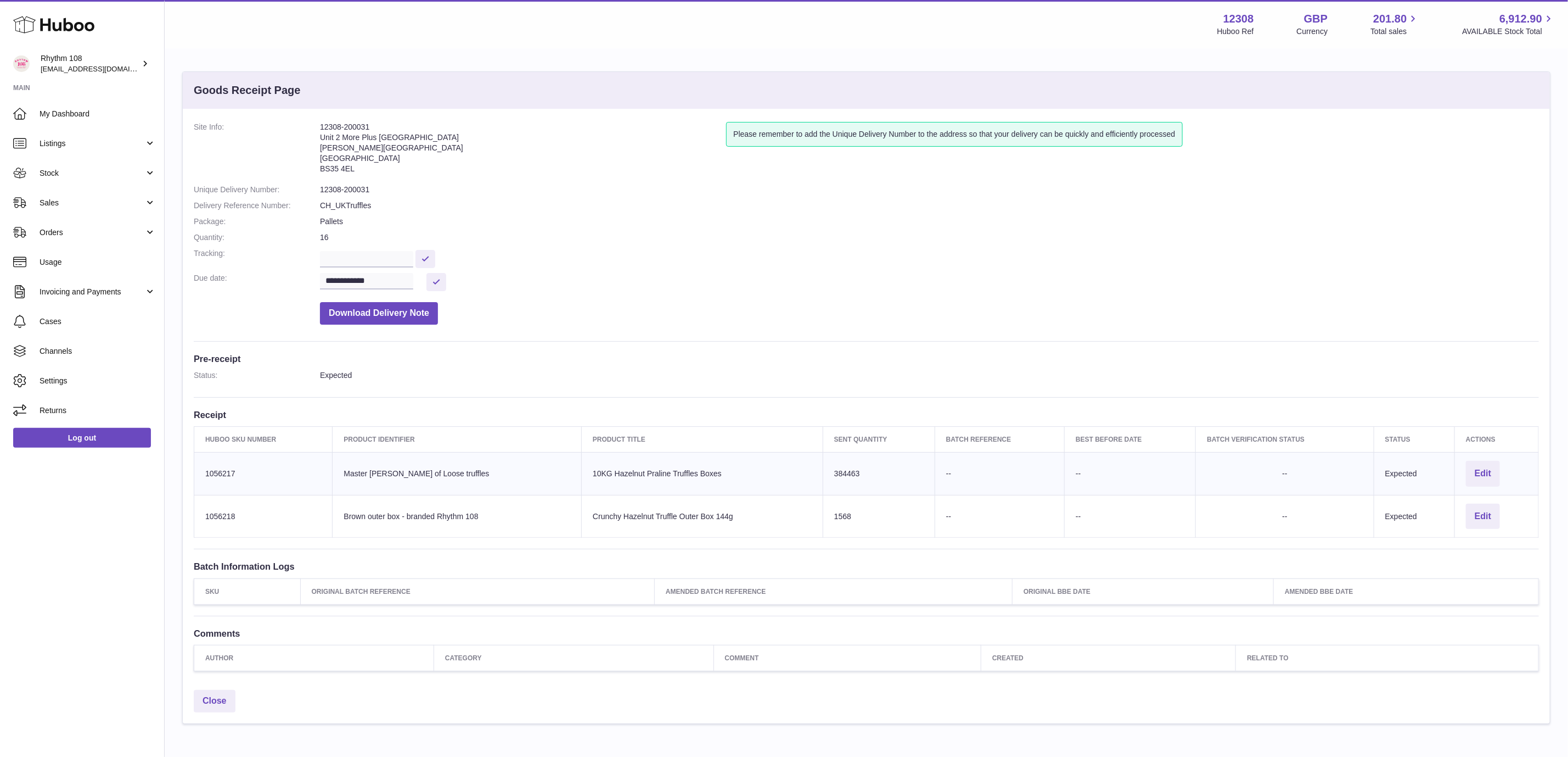
click at [218, 514] on td "Huboo SKU Number 1056218" at bounding box center [263, 515] width 138 height 43
copy td "1056218"
click at [1187, 339] on div "**********" at bounding box center [866, 396] width 1367 height 575
